Goal: Find specific page/section: Find specific page/section

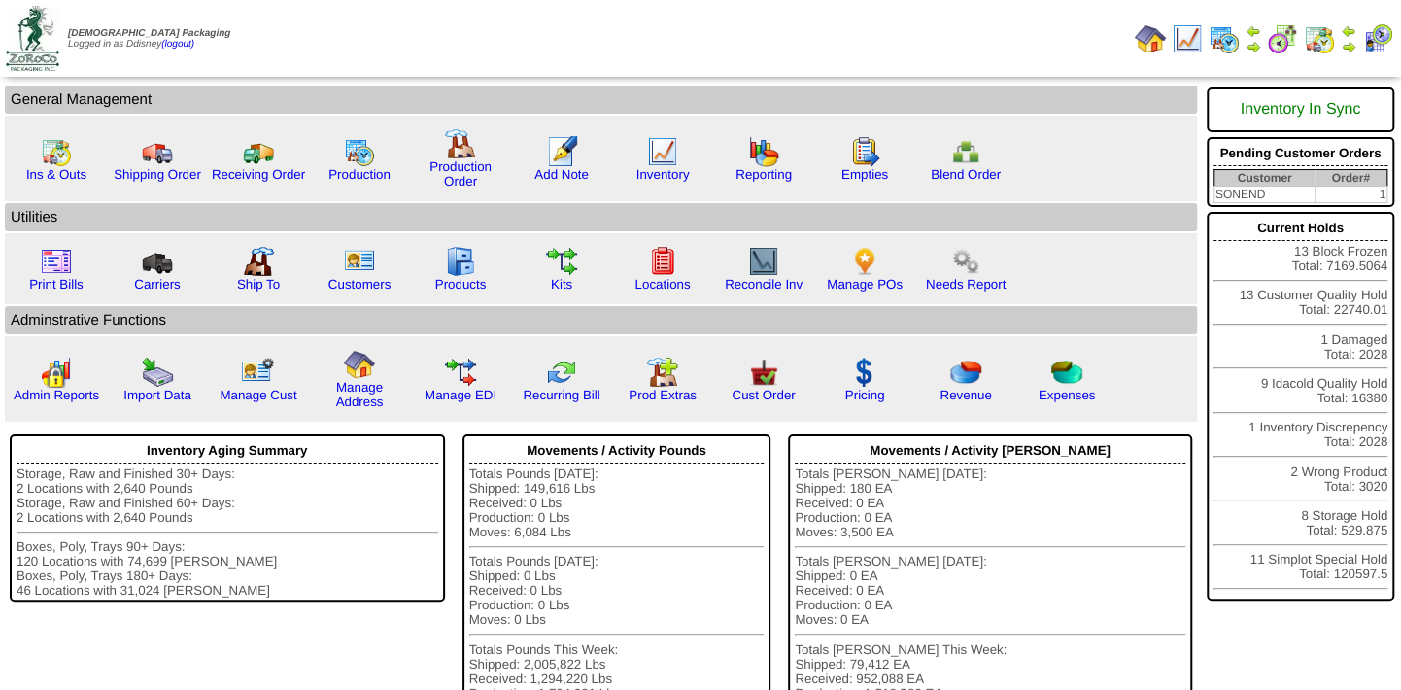
click at [1384, 37] on img at bounding box center [1377, 38] width 31 height 31
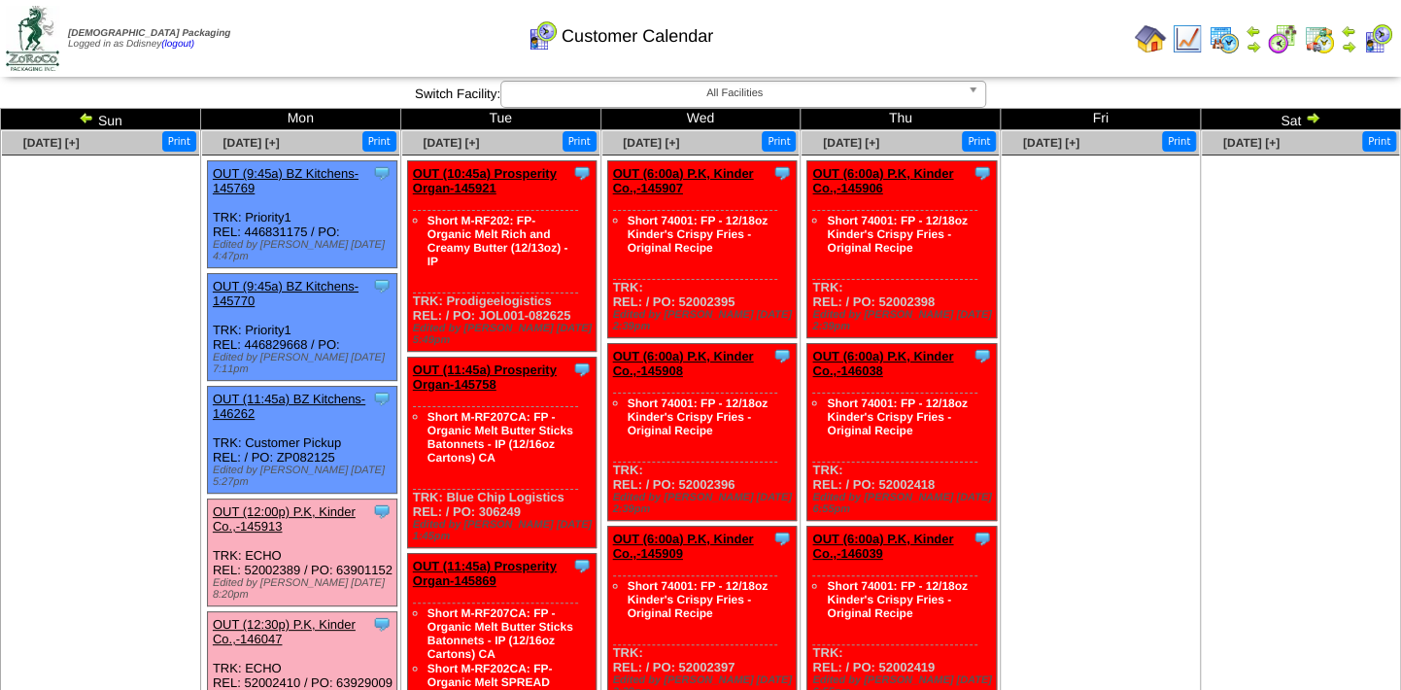
click at [1102, 352] on ul at bounding box center [1100, 300] width 197 height 291
click at [1379, 42] on img at bounding box center [1377, 38] width 31 height 31
click at [1147, 270] on ul at bounding box center [1100, 300] width 197 height 291
click at [1230, 296] on ul at bounding box center [1300, 300] width 197 height 291
click at [1347, 39] on img at bounding box center [1349, 47] width 16 height 16
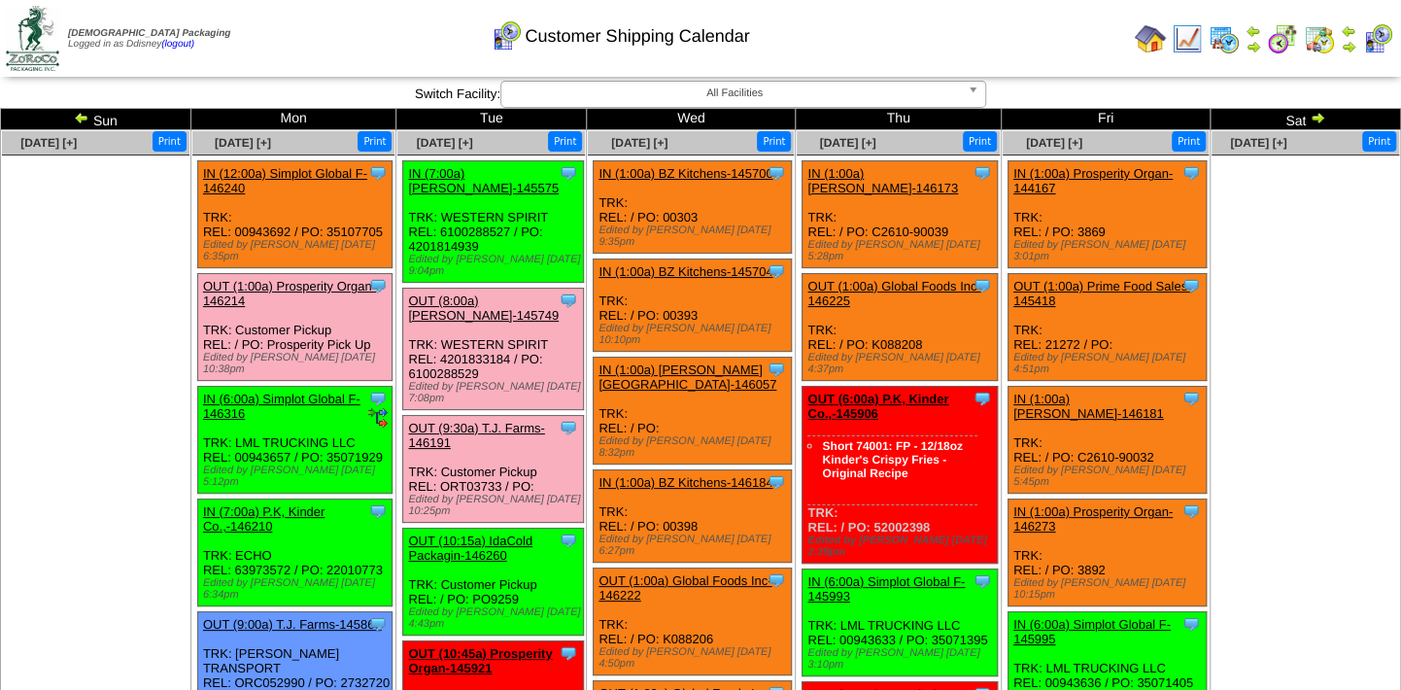
click at [1326, 44] on img at bounding box center [1319, 38] width 31 height 31
